Goal: Transaction & Acquisition: Purchase product/service

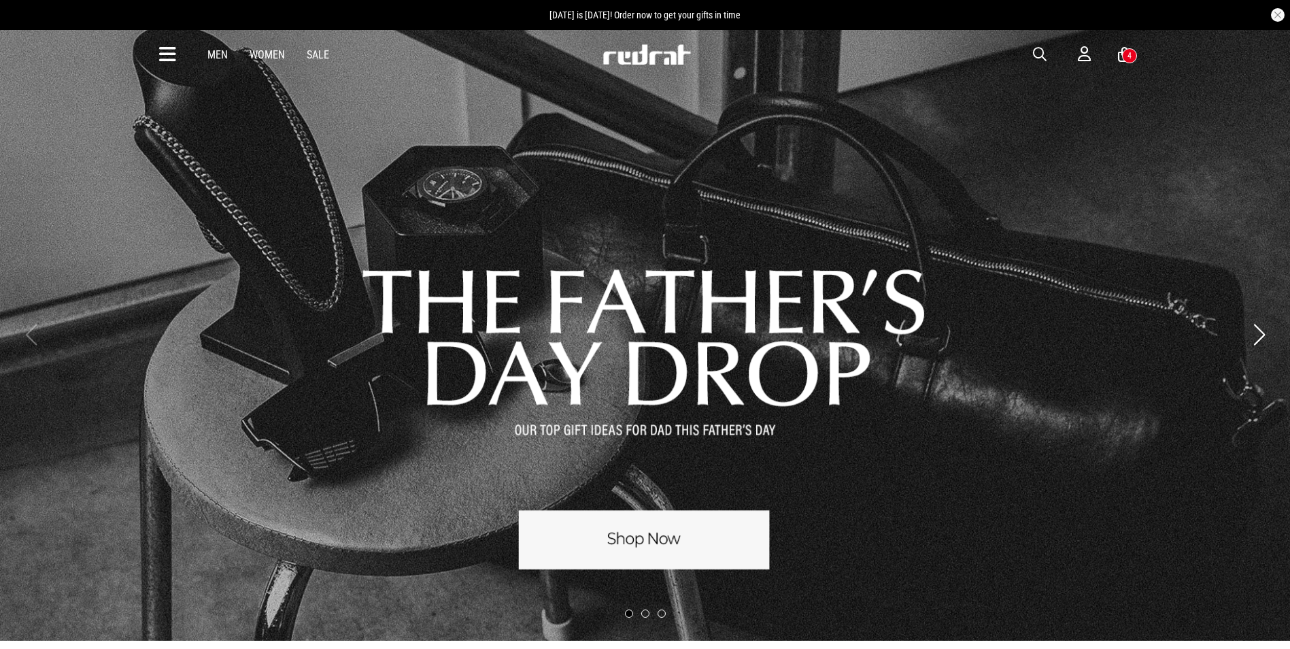
drag, startPoint x: 0, startPoint y: 0, endPoint x: 167, endPoint y: 55, distance: 176.2
click at [167, 55] on icon at bounding box center [167, 55] width 17 height 22
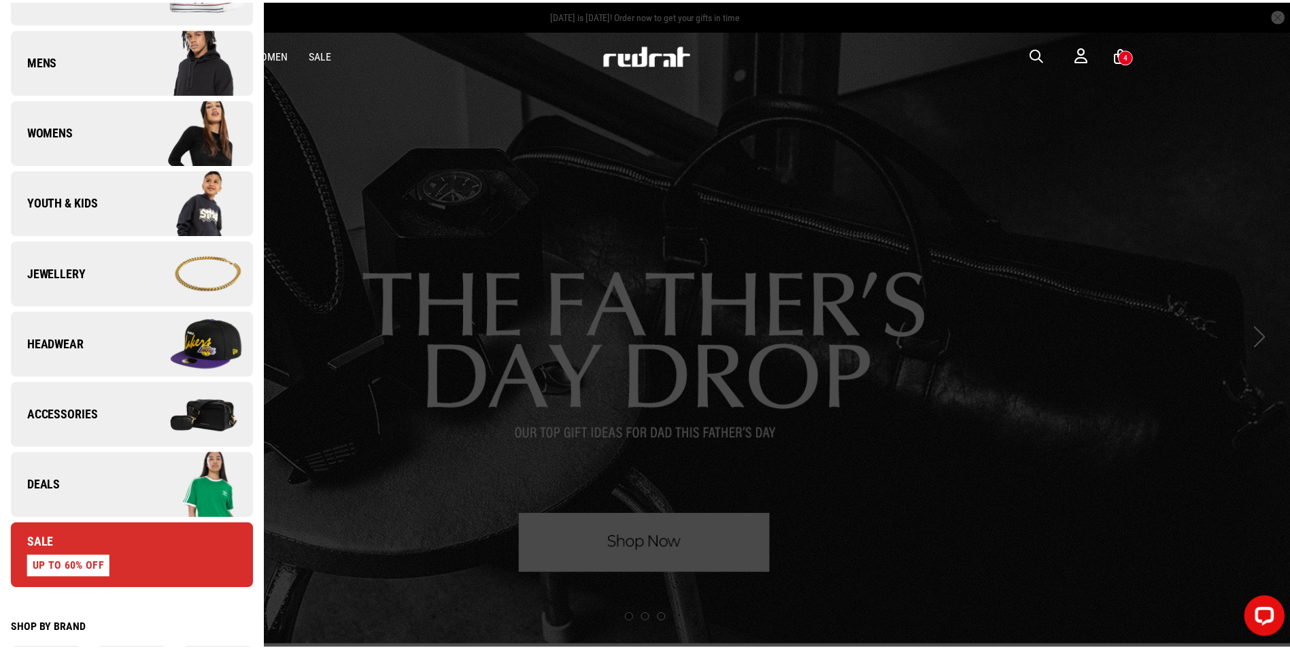
scroll to position [408, 0]
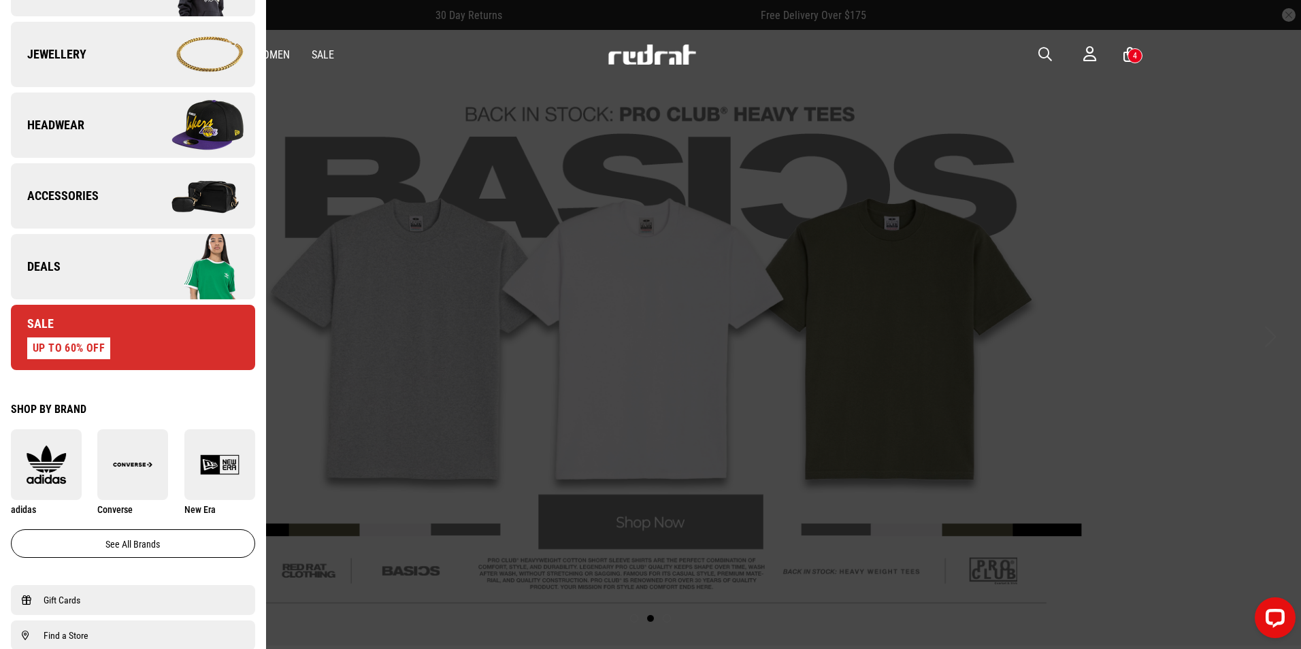
click at [762, 457] on div at bounding box center [650, 324] width 1301 height 649
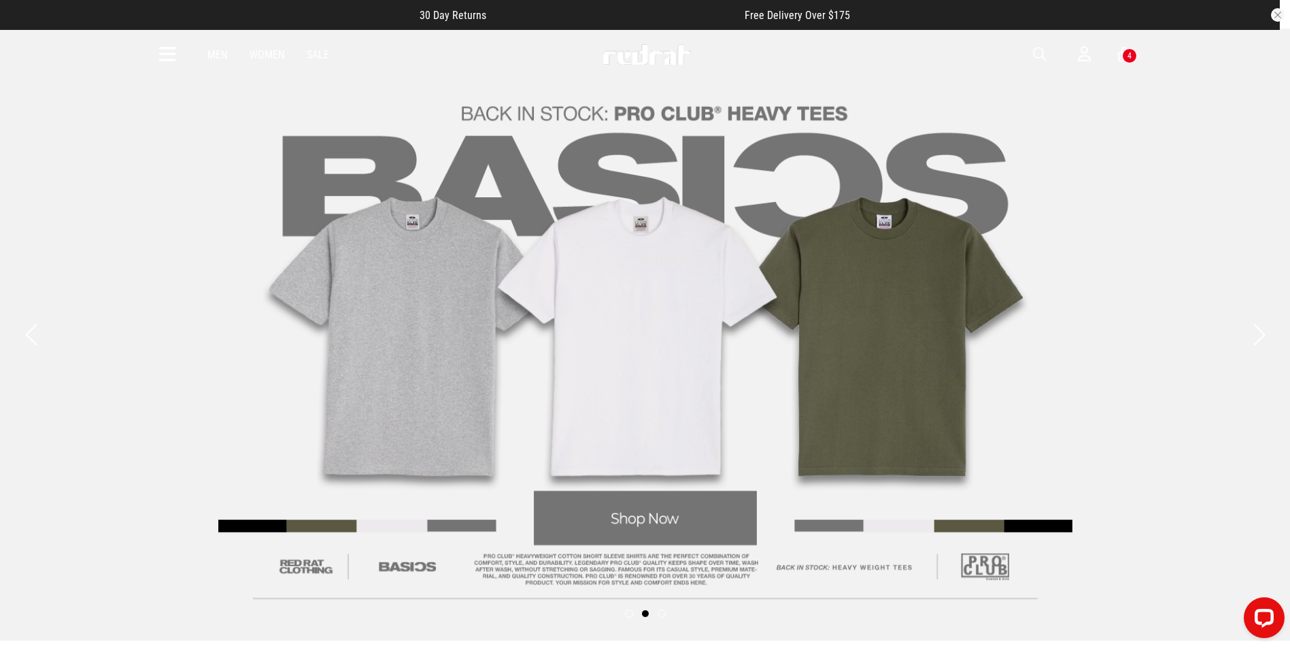
click at [33, 339] on button "Previous slide" at bounding box center [31, 335] width 18 height 30
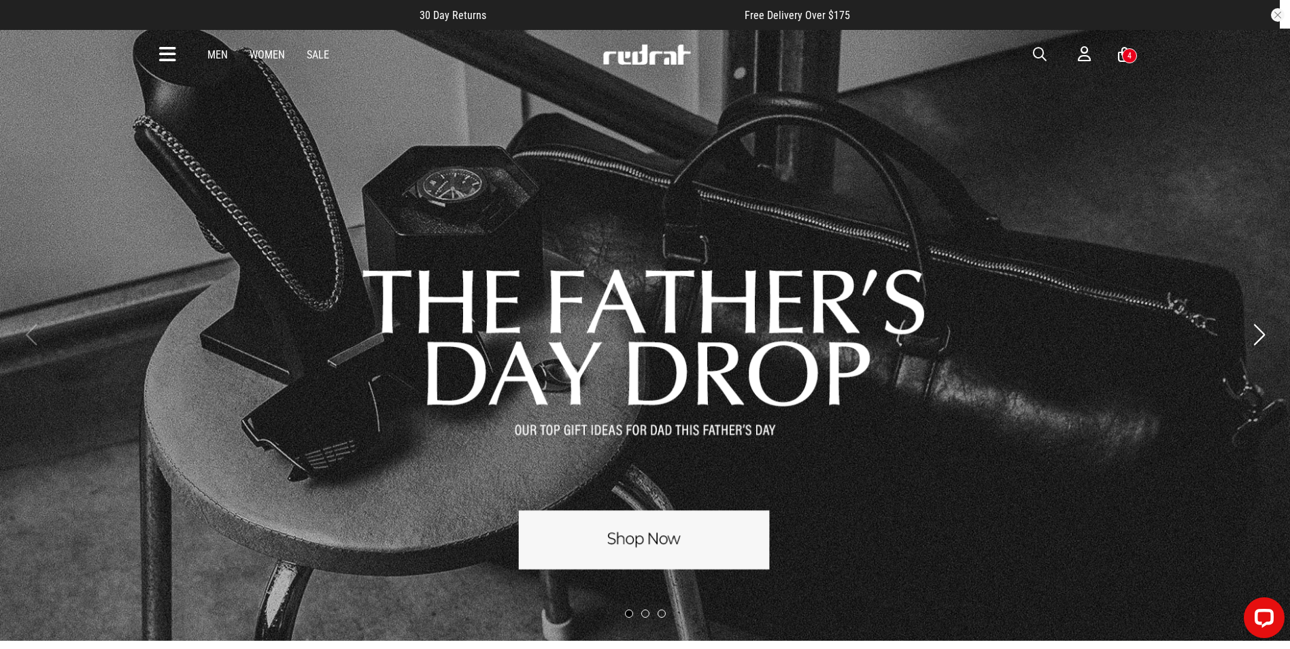
click at [661, 510] on link "1 / 3" at bounding box center [645, 335] width 1290 height 612
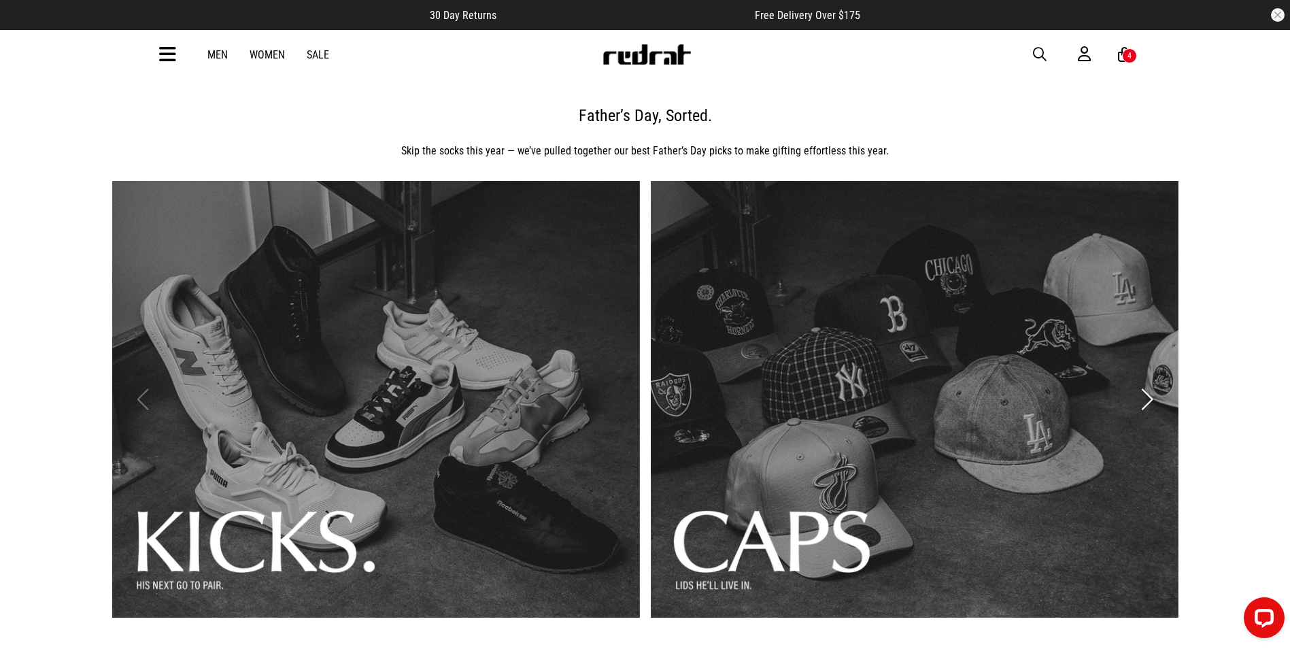
click at [161, 58] on icon at bounding box center [167, 55] width 17 height 22
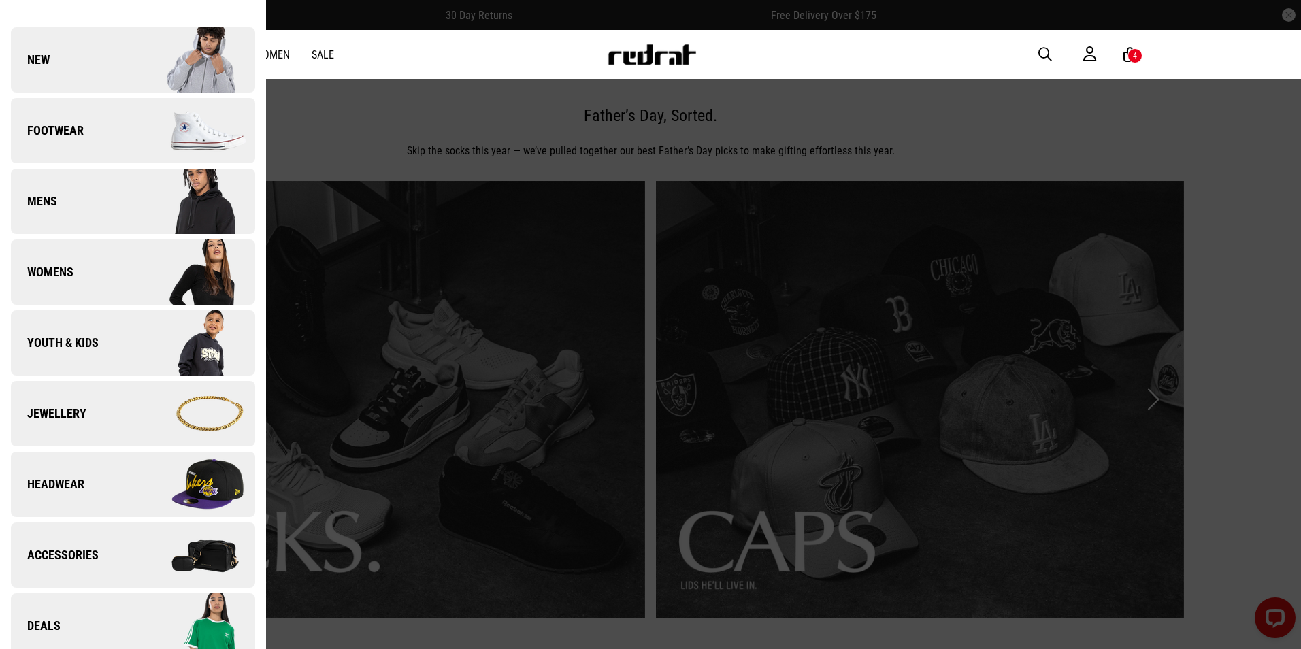
scroll to position [272, 0]
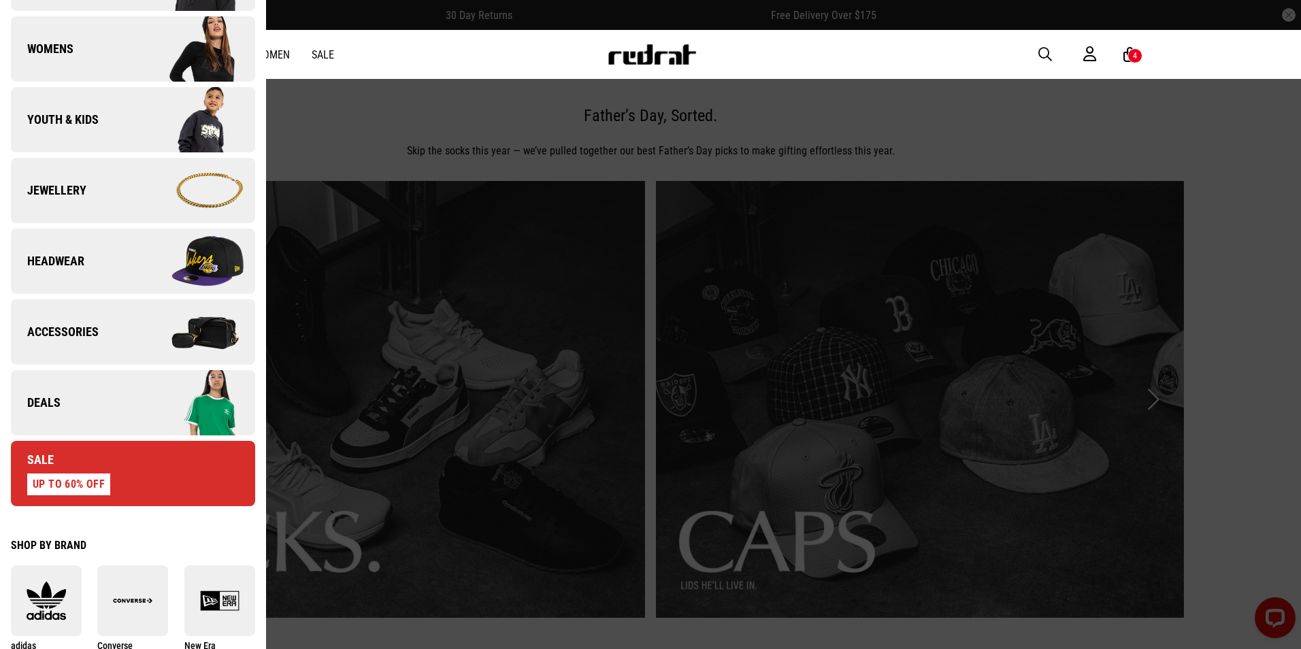
click at [124, 491] on link "Sale UP TO 60% OFF" at bounding box center [133, 473] width 244 height 65
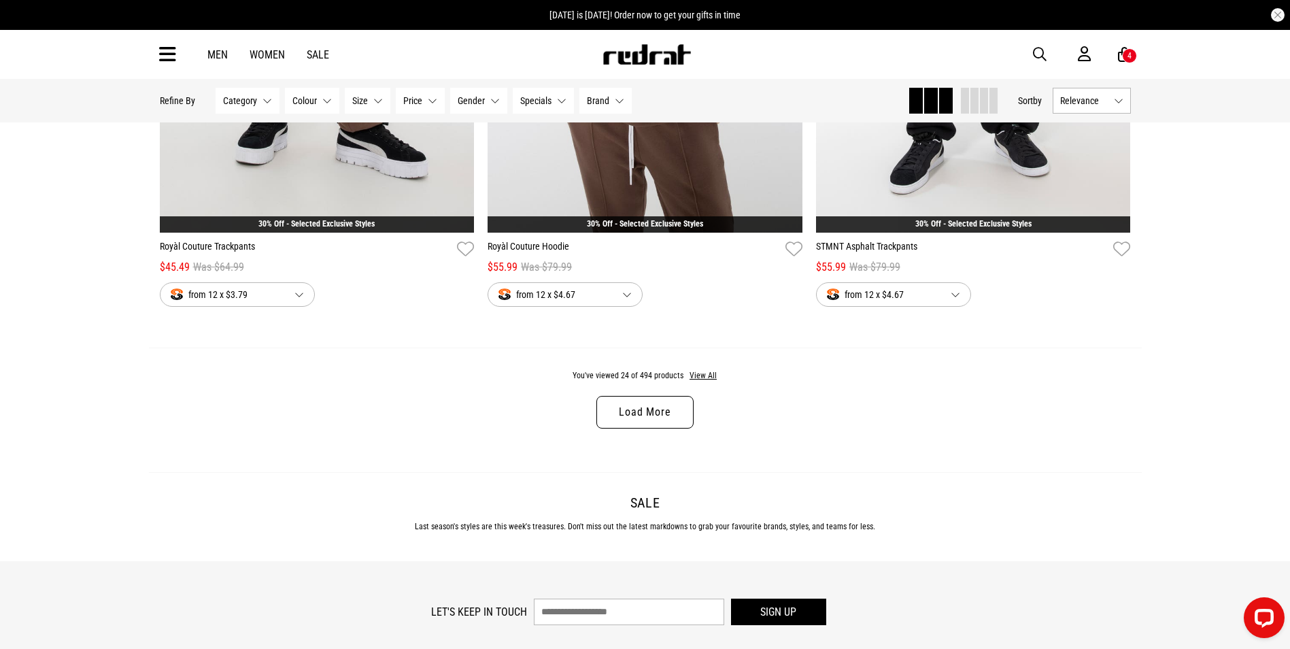
scroll to position [4460, 0]
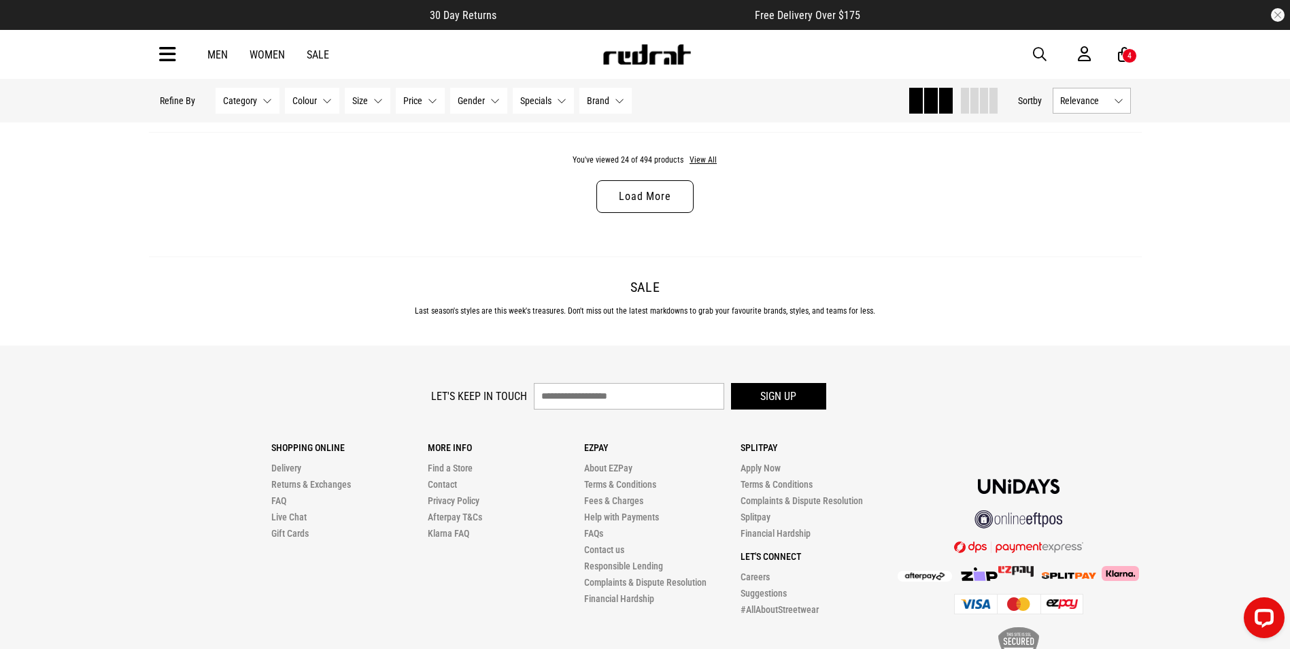
click at [614, 203] on link "Load More" at bounding box center [645, 196] width 97 height 33
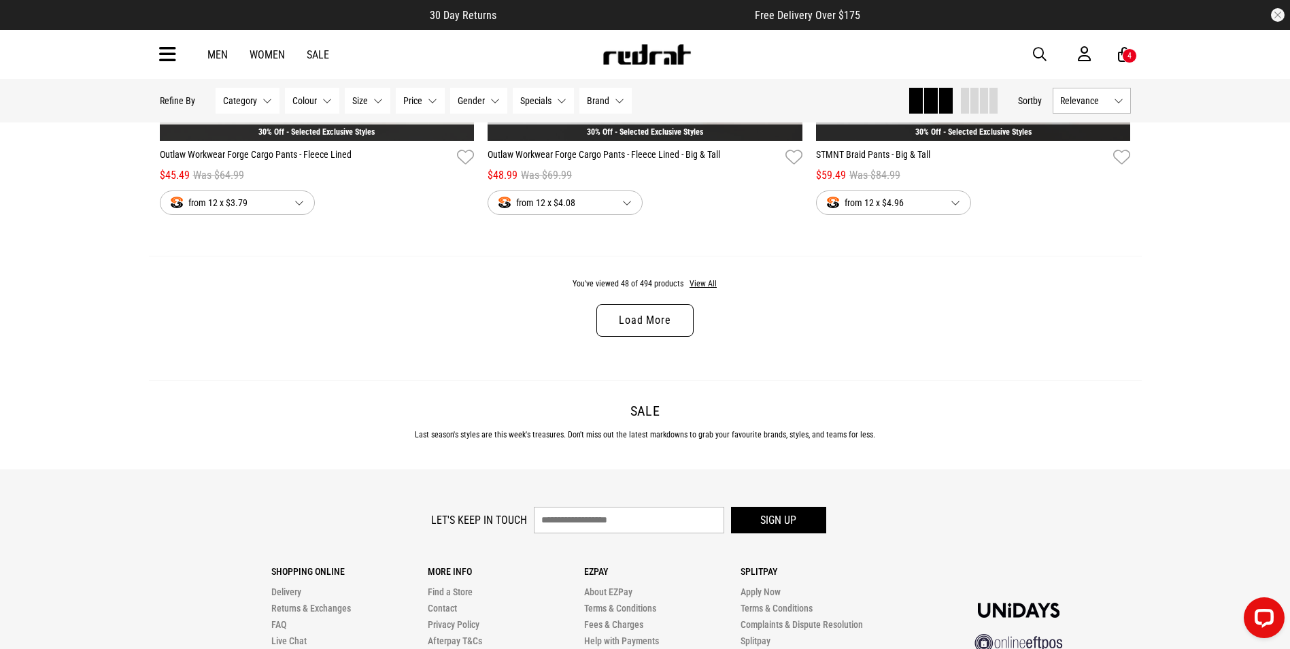
scroll to position [8609, 0]
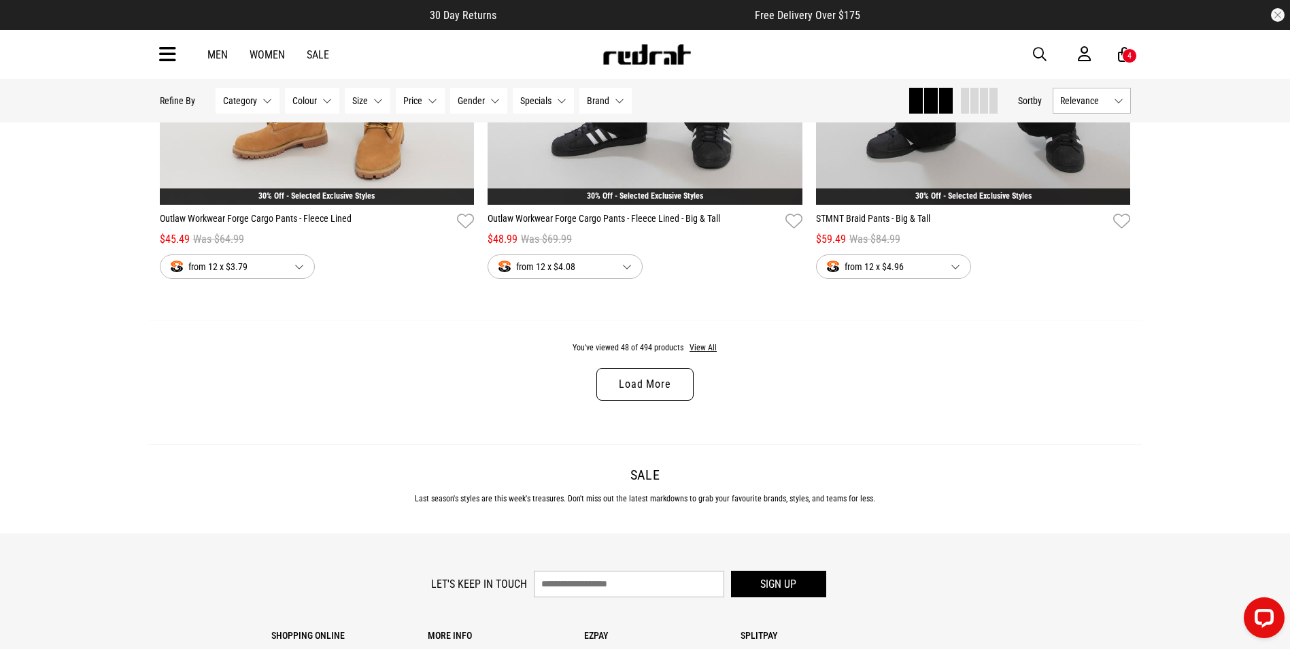
click at [671, 395] on link "Load More" at bounding box center [645, 384] width 97 height 33
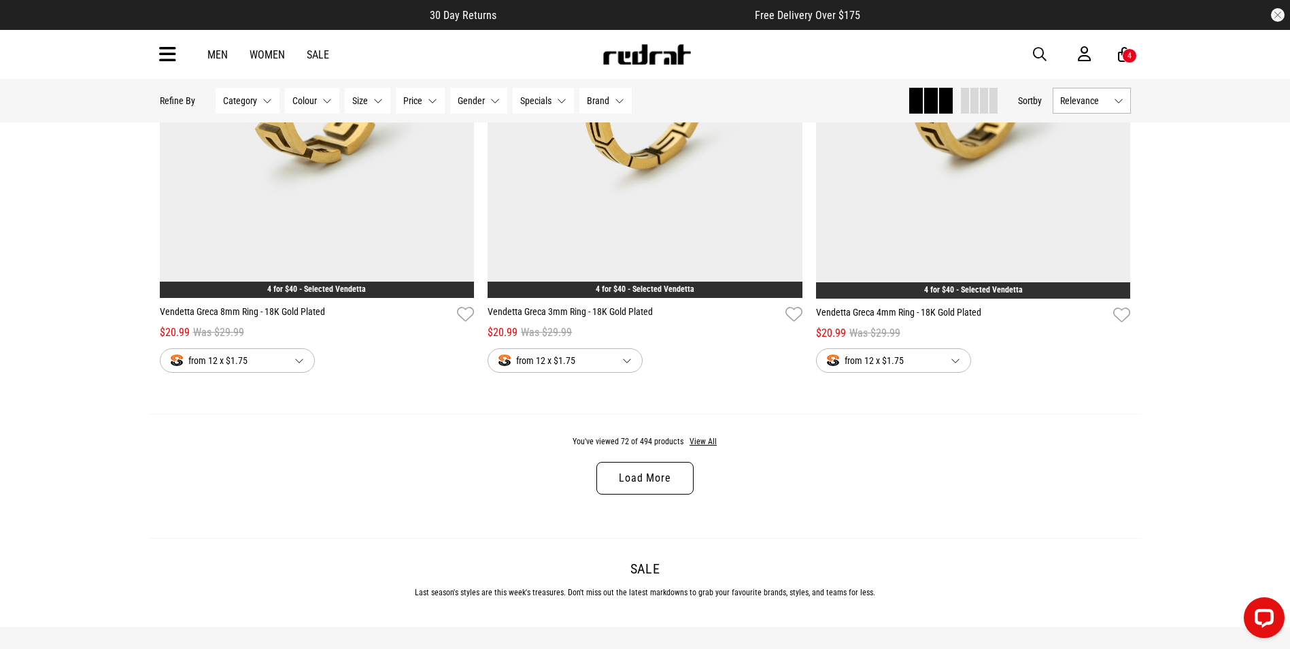
scroll to position [12895, 0]
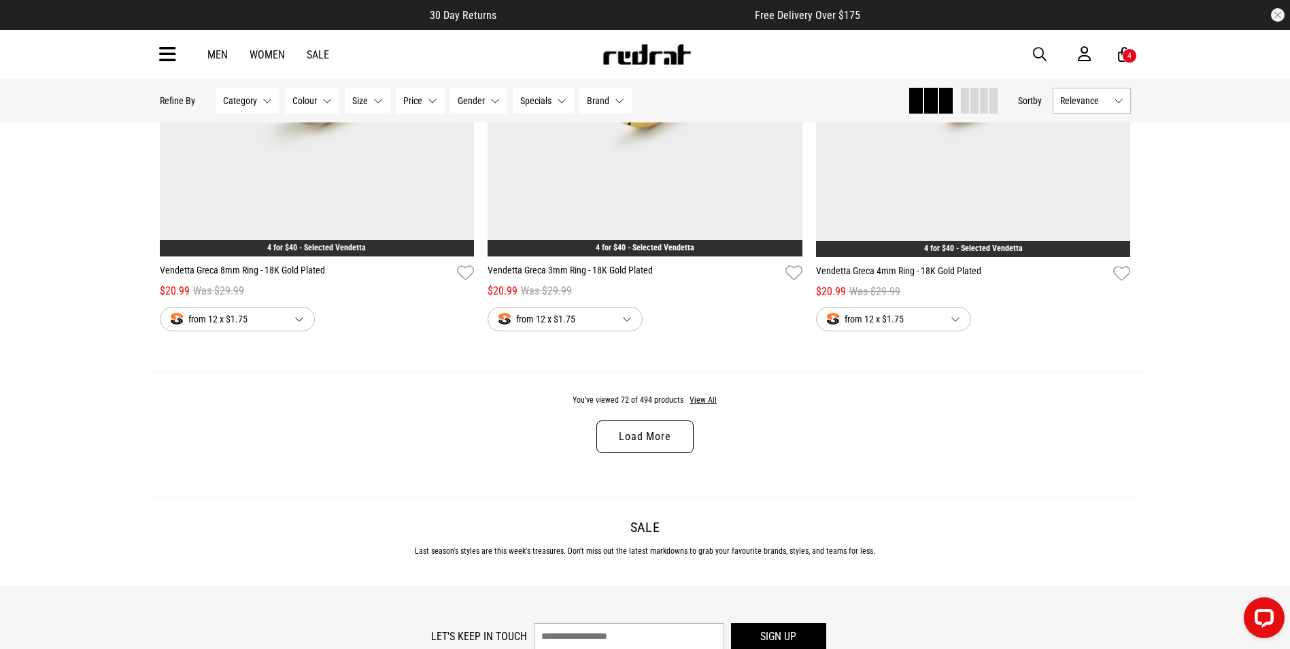
click at [586, 463] on div "You've viewed 72 of 494 products View All Load More" at bounding box center [645, 434] width 993 height 124
click at [616, 453] on link "Load More" at bounding box center [645, 436] width 97 height 33
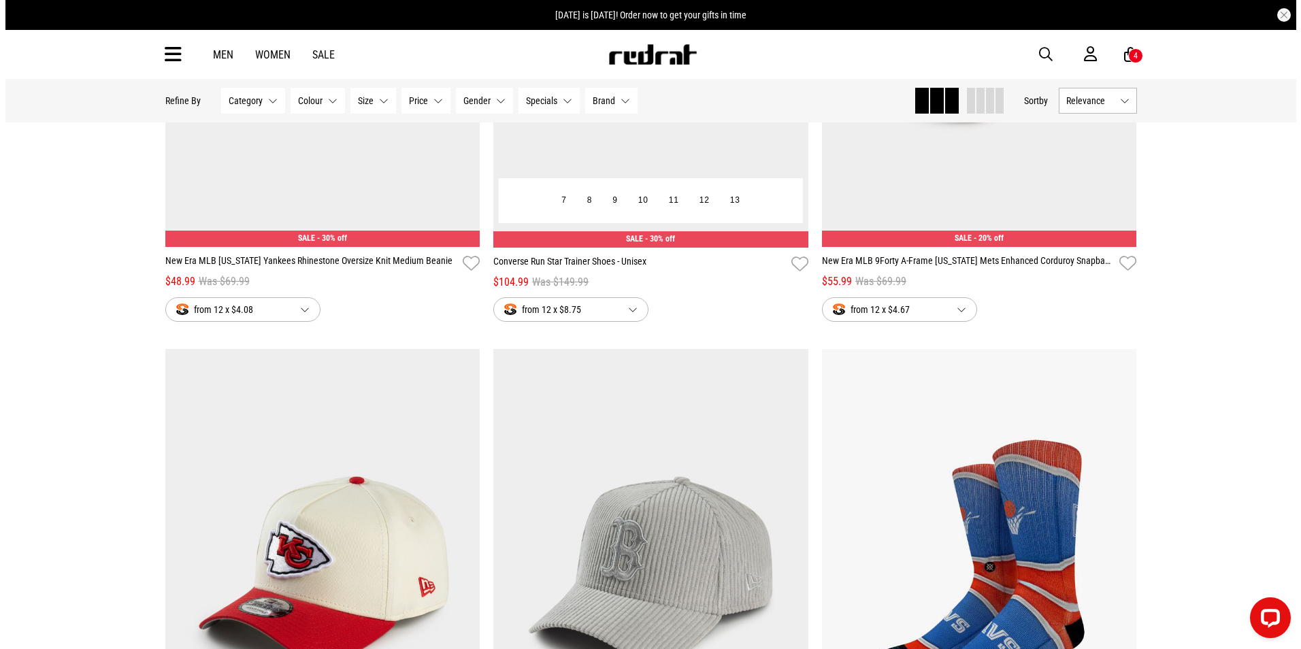
scroll to position [15956, 0]
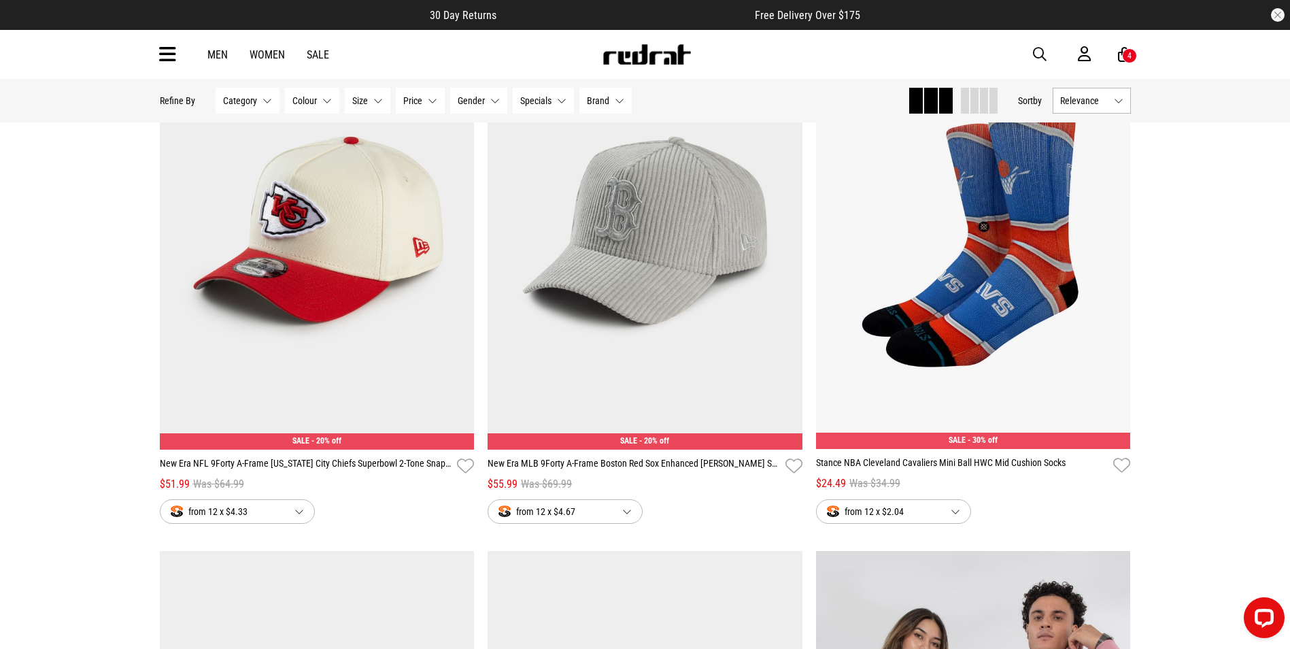
click at [179, 49] on div "Men Women Sale Sign in New Back Footwear Back Mens Back Womens Back Youth & Kid…" at bounding box center [645, 54] width 993 height 49
click at [165, 54] on icon at bounding box center [167, 55] width 17 height 22
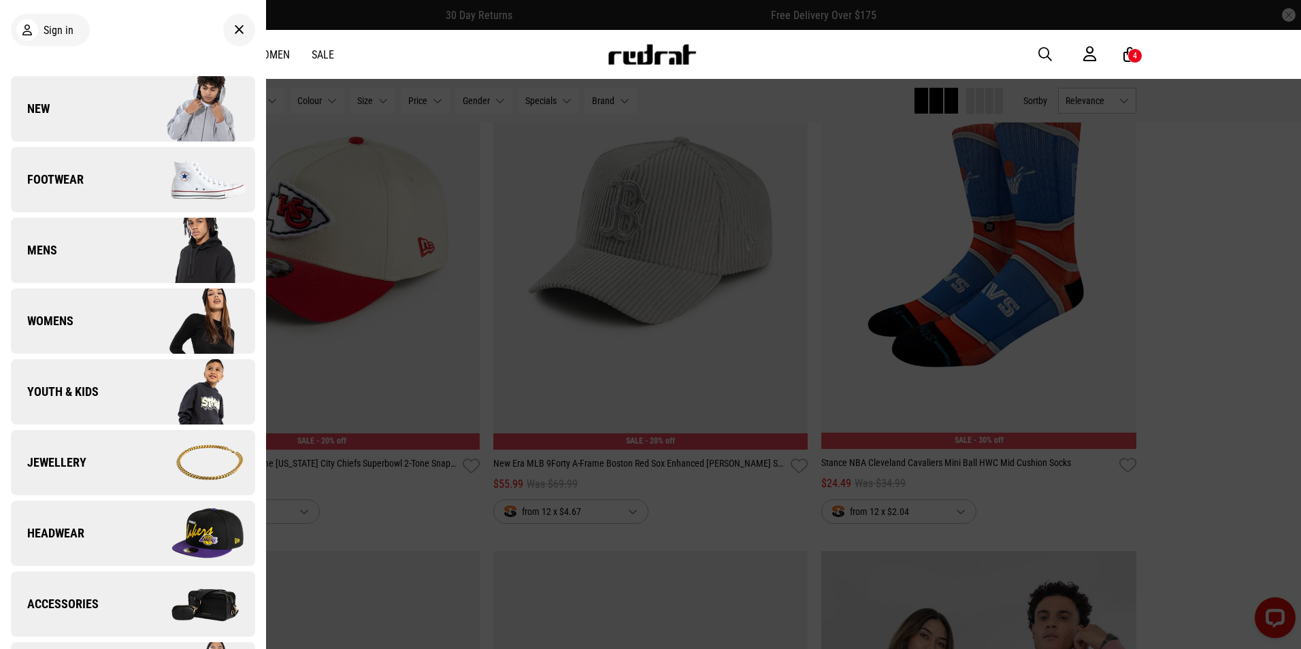
click at [103, 467] on link "Jewellery" at bounding box center [133, 462] width 244 height 65
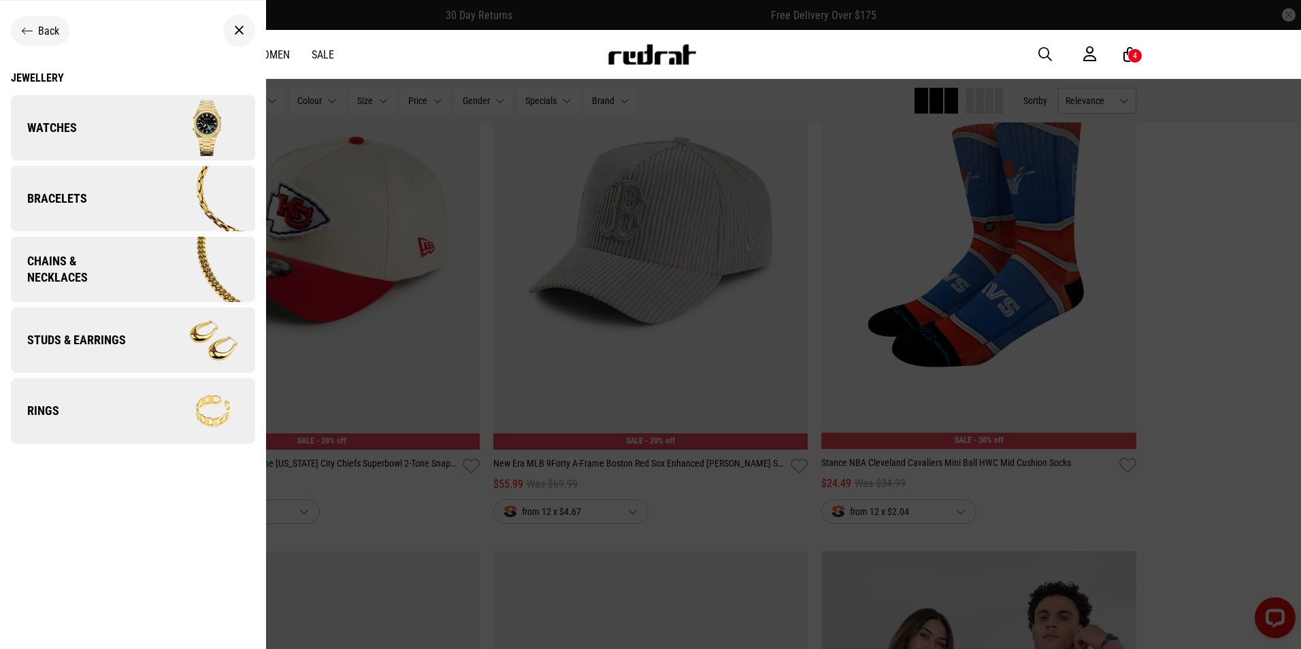
click at [64, 282] on span "Chains & Necklaces" at bounding box center [73, 269] width 125 height 33
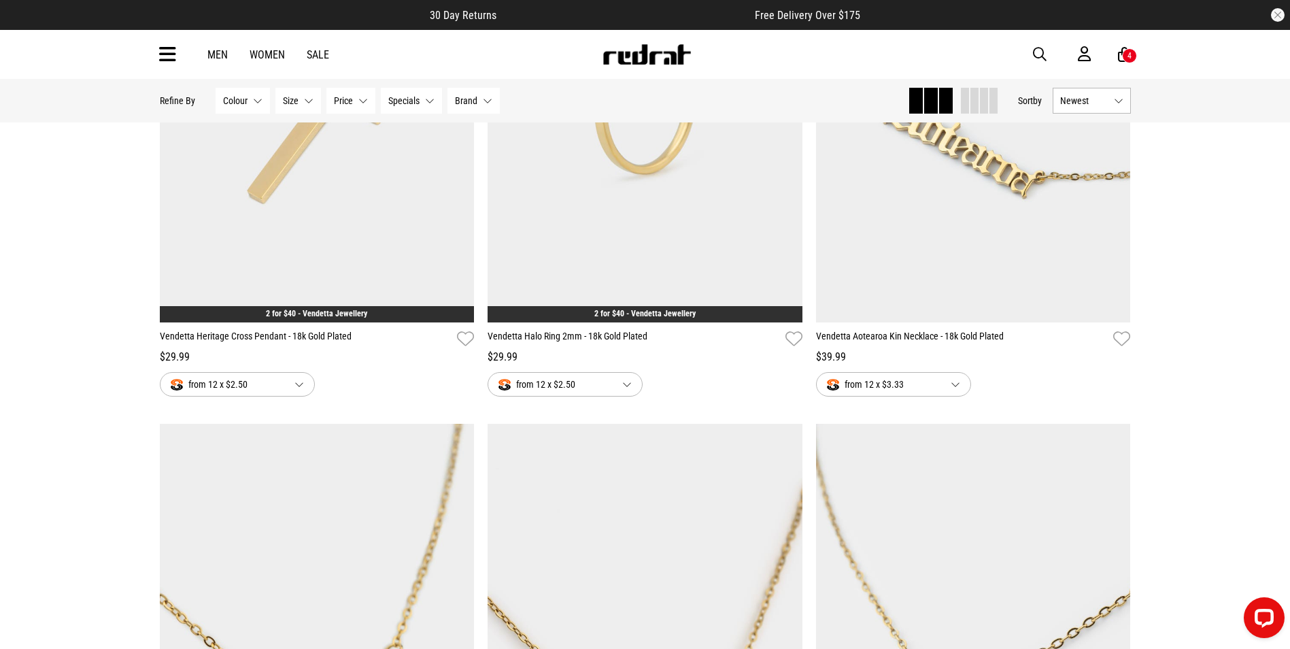
scroll to position [1156, 0]
